Goal: Task Accomplishment & Management: Manage account settings

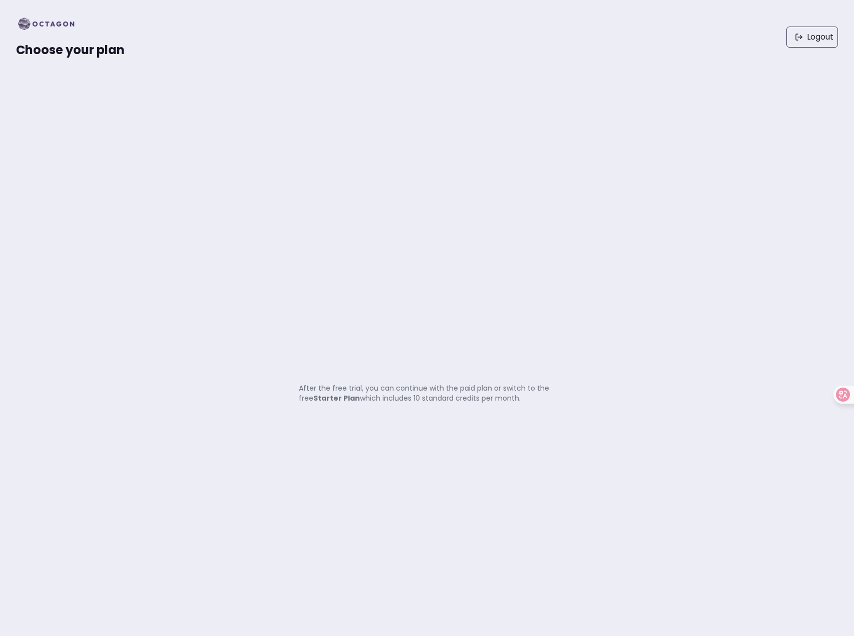
drag, startPoint x: 45, startPoint y: 18, endPoint x: 37, endPoint y: 20, distance: 8.3
click at [45, 18] on img at bounding box center [49, 24] width 67 height 16
click at [22, 24] on img at bounding box center [49, 24] width 67 height 16
